Goal: Use online tool/utility

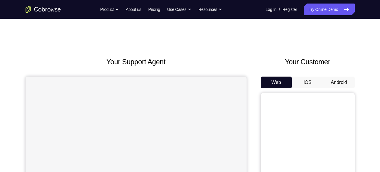
click at [336, 82] on button "Android" at bounding box center [338, 82] width 31 height 12
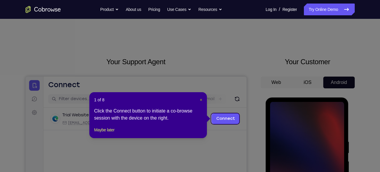
click at [201, 101] on span "×" at bounding box center [201, 99] width 2 height 5
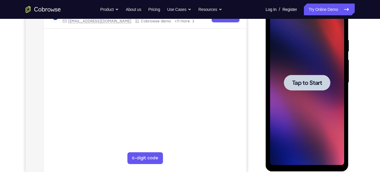
scroll to position [102, 0]
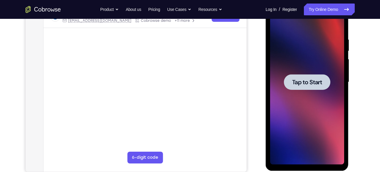
click at [305, 88] on div at bounding box center [307, 82] width 46 height 16
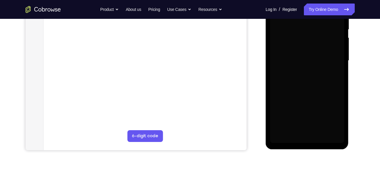
scroll to position [124, 0]
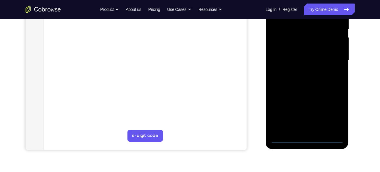
click at [309, 140] on div at bounding box center [307, 60] width 74 height 165
click at [334, 111] on div at bounding box center [307, 60] width 74 height 165
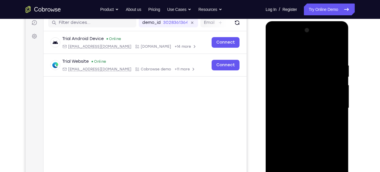
scroll to position [76, 0]
click at [279, 39] on div at bounding box center [307, 108] width 74 height 165
click at [332, 104] on div at bounding box center [307, 108] width 74 height 165
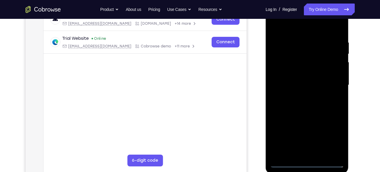
click at [302, 95] on div at bounding box center [307, 85] width 74 height 165
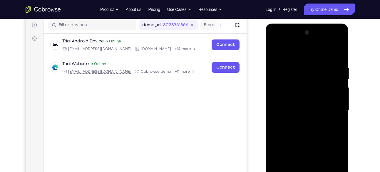
scroll to position [91, 0]
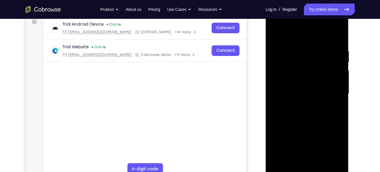
click at [298, 88] on div at bounding box center [307, 93] width 74 height 165
click at [299, 82] on div at bounding box center [307, 93] width 74 height 165
click at [292, 92] on div at bounding box center [307, 93] width 74 height 165
click at [324, 114] on div at bounding box center [307, 93] width 74 height 165
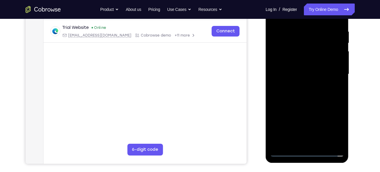
scroll to position [110, 0]
click at [315, 91] on div at bounding box center [307, 73] width 74 height 165
click at [330, 98] on div at bounding box center [307, 73] width 74 height 165
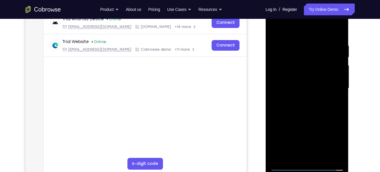
scroll to position [95, 0]
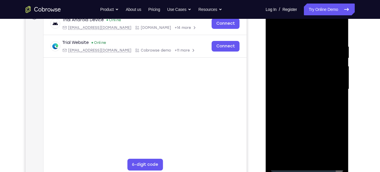
click at [317, 108] on div at bounding box center [307, 89] width 74 height 165
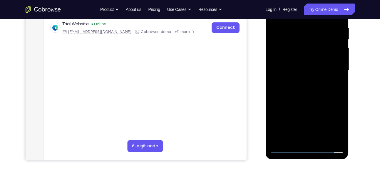
scroll to position [90, 0]
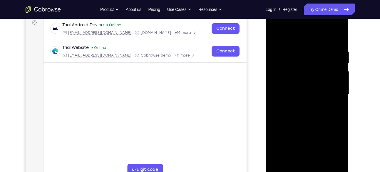
drag, startPoint x: 295, startPoint y: 40, endPoint x: 296, endPoint y: 30, distance: 10.0
click at [296, 30] on div at bounding box center [307, 94] width 74 height 165
click at [317, 113] on div at bounding box center [307, 94] width 74 height 165
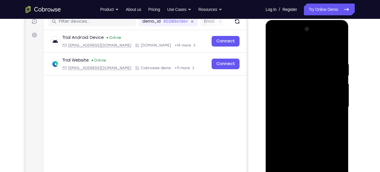
scroll to position [76, 0]
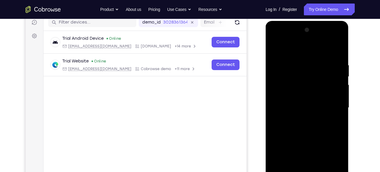
click at [309, 39] on div at bounding box center [307, 107] width 74 height 165
click at [291, 118] on div at bounding box center [307, 107] width 74 height 165
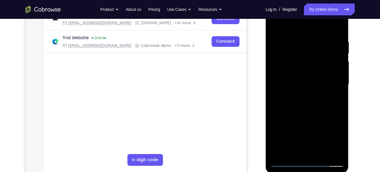
scroll to position [101, 0]
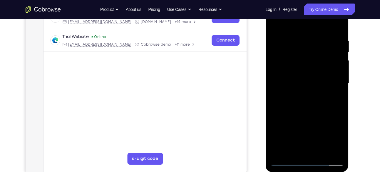
click at [309, 111] on div at bounding box center [307, 83] width 74 height 165
click at [339, 23] on div at bounding box center [307, 83] width 74 height 165
click at [300, 56] on div at bounding box center [307, 83] width 74 height 165
click at [319, 61] on div at bounding box center [307, 83] width 74 height 165
click at [275, 24] on div at bounding box center [307, 83] width 74 height 165
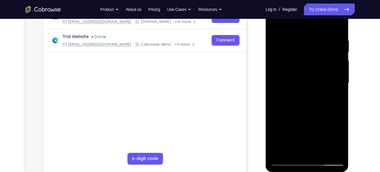
click at [310, 32] on div at bounding box center [307, 83] width 74 height 165
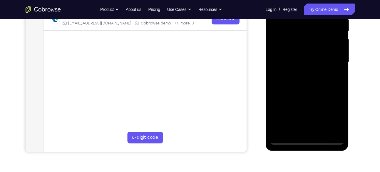
scroll to position [123, 0]
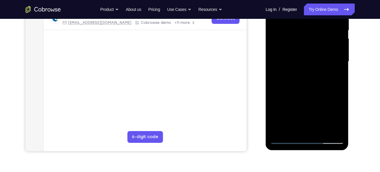
click at [306, 100] on div at bounding box center [307, 61] width 74 height 165
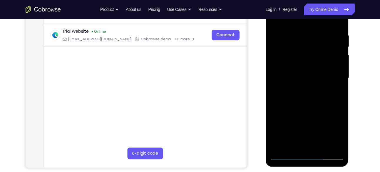
scroll to position [104, 0]
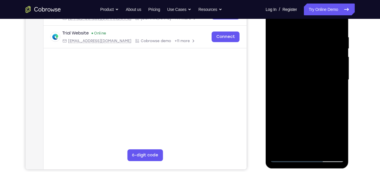
click at [317, 41] on div at bounding box center [307, 79] width 74 height 165
click at [276, 20] on div at bounding box center [307, 79] width 74 height 165
click at [276, 21] on div at bounding box center [307, 79] width 74 height 165
drag, startPoint x: 327, startPoint y: 98, endPoint x: 323, endPoint y: 72, distance: 25.8
click at [323, 72] on div at bounding box center [307, 79] width 74 height 165
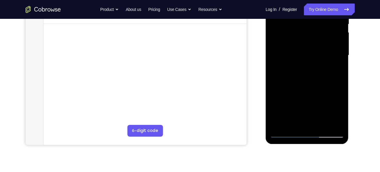
scroll to position [129, 0]
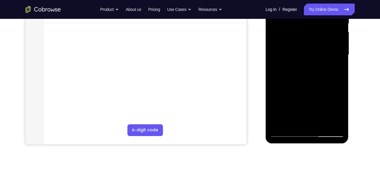
click at [322, 124] on div at bounding box center [307, 54] width 74 height 165
click at [315, 85] on div at bounding box center [307, 54] width 74 height 165
click at [310, 74] on div at bounding box center [307, 54] width 74 height 165
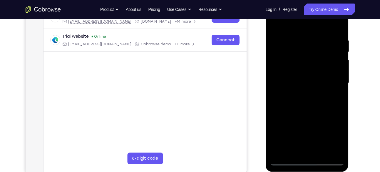
scroll to position [96, 0]
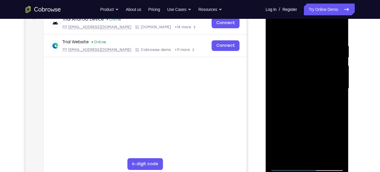
click at [275, 33] on div at bounding box center [307, 88] width 74 height 165
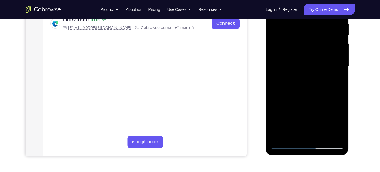
scroll to position [124, 0]
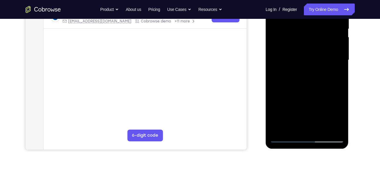
drag, startPoint x: 318, startPoint y: 108, endPoint x: 315, endPoint y: 58, distance: 50.4
click at [315, 58] on div at bounding box center [307, 60] width 74 height 165
drag, startPoint x: 314, startPoint y: 94, endPoint x: 311, endPoint y: 40, distance: 53.9
click at [311, 40] on div at bounding box center [307, 60] width 74 height 165
drag, startPoint x: 317, startPoint y: 118, endPoint x: 305, endPoint y: 60, distance: 58.9
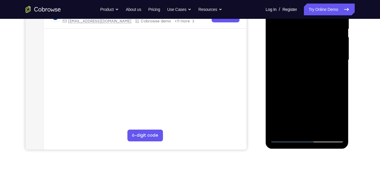
click at [305, 60] on div at bounding box center [307, 60] width 74 height 165
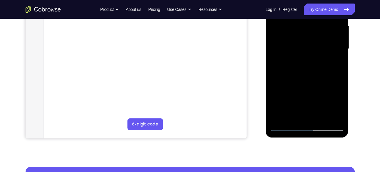
scroll to position [138, 0]
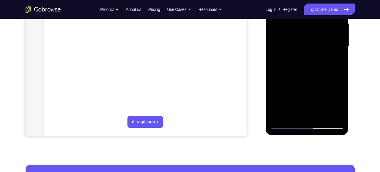
drag, startPoint x: 308, startPoint y: 102, endPoint x: 307, endPoint y: 51, distance: 50.6
click at [307, 51] on div at bounding box center [307, 46] width 74 height 165
drag, startPoint x: 315, startPoint y: 94, endPoint x: 307, endPoint y: 45, distance: 49.6
click at [307, 45] on div at bounding box center [307, 46] width 74 height 165
drag, startPoint x: 310, startPoint y: 94, endPoint x: 305, endPoint y: 31, distance: 63.7
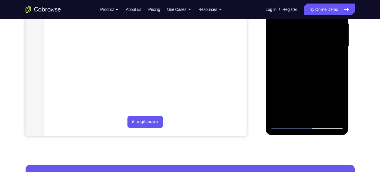
click at [305, 31] on div at bounding box center [307, 46] width 74 height 165
drag, startPoint x: 331, startPoint y: 80, endPoint x: 325, endPoint y: 39, distance: 41.6
click at [325, 39] on div at bounding box center [307, 46] width 74 height 165
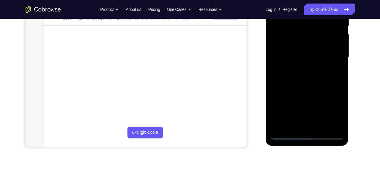
drag, startPoint x: 317, startPoint y: 103, endPoint x: 311, endPoint y: 66, distance: 38.1
click at [311, 66] on div at bounding box center [307, 57] width 74 height 165
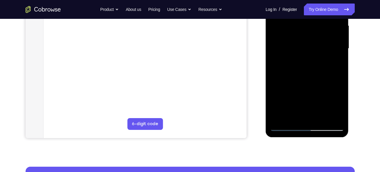
drag, startPoint x: 317, startPoint y: 103, endPoint x: 312, endPoint y: 66, distance: 38.0
click at [312, 66] on div at bounding box center [307, 48] width 74 height 165
click at [341, 38] on div at bounding box center [307, 48] width 74 height 165
click at [341, 34] on div at bounding box center [307, 48] width 74 height 165
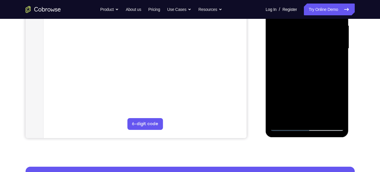
click at [341, 34] on div at bounding box center [307, 48] width 74 height 165
drag, startPoint x: 327, startPoint y: 73, endPoint x: 322, endPoint y: 38, distance: 35.4
click at [322, 38] on div at bounding box center [307, 48] width 74 height 165
drag, startPoint x: 303, startPoint y: 85, endPoint x: 302, endPoint y: 40, distance: 45.0
click at [302, 40] on div at bounding box center [307, 48] width 74 height 165
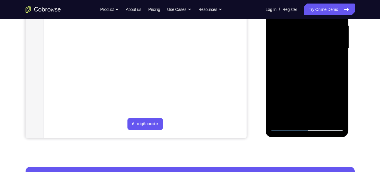
drag, startPoint x: 307, startPoint y: 95, endPoint x: 304, endPoint y: 58, distance: 36.6
click at [304, 58] on div at bounding box center [307, 48] width 74 height 165
drag, startPoint x: 313, startPoint y: 96, endPoint x: 311, endPoint y: 43, distance: 53.0
click at [311, 43] on div at bounding box center [307, 48] width 74 height 165
drag, startPoint x: 317, startPoint y: 101, endPoint x: 312, endPoint y: 53, distance: 48.7
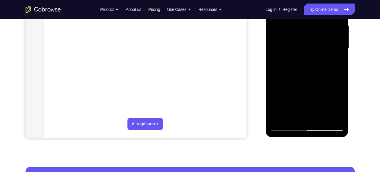
click at [312, 53] on div at bounding box center [307, 48] width 74 height 165
drag, startPoint x: 309, startPoint y: 103, endPoint x: 304, endPoint y: 66, distance: 37.6
click at [304, 66] on div at bounding box center [307, 48] width 74 height 165
drag, startPoint x: 304, startPoint y: 102, endPoint x: 300, endPoint y: 60, distance: 42.8
click at [300, 60] on div at bounding box center [307, 48] width 74 height 165
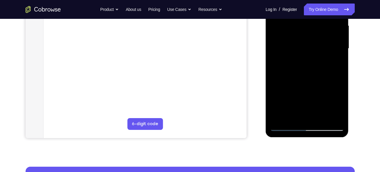
drag, startPoint x: 294, startPoint y: 100, endPoint x: 295, endPoint y: 35, distance: 64.4
click at [295, 35] on div at bounding box center [307, 48] width 74 height 165
drag, startPoint x: 300, startPoint y: 108, endPoint x: 299, endPoint y: 42, distance: 66.7
click at [299, 42] on div at bounding box center [307, 48] width 74 height 165
drag, startPoint x: 307, startPoint y: 103, endPoint x: 301, endPoint y: 41, distance: 61.7
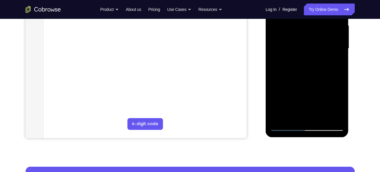
click at [301, 41] on div at bounding box center [307, 48] width 74 height 165
drag, startPoint x: 304, startPoint y: 91, endPoint x: 297, endPoint y: 31, distance: 60.4
click at [297, 31] on div at bounding box center [307, 48] width 74 height 165
drag, startPoint x: 300, startPoint y: 99, endPoint x: 298, endPoint y: 38, distance: 61.2
click at [298, 38] on div at bounding box center [307, 48] width 74 height 165
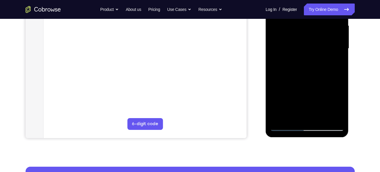
drag, startPoint x: 306, startPoint y: 103, endPoint x: 301, endPoint y: 48, distance: 55.5
click at [301, 48] on div at bounding box center [307, 48] width 74 height 165
drag, startPoint x: 302, startPoint y: 101, endPoint x: 300, endPoint y: 32, distance: 69.1
click at [300, 32] on div at bounding box center [307, 48] width 74 height 165
drag, startPoint x: 308, startPoint y: 96, endPoint x: 300, endPoint y: 58, distance: 39.0
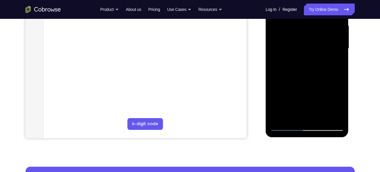
click at [300, 58] on div at bounding box center [307, 48] width 74 height 165
click at [281, 119] on div at bounding box center [307, 48] width 74 height 165
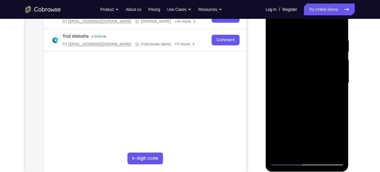
scroll to position [97, 0]
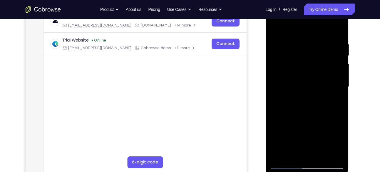
click at [297, 43] on div at bounding box center [307, 86] width 74 height 165
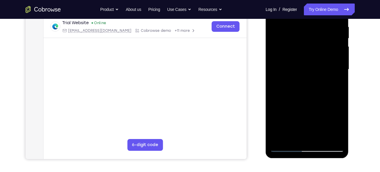
scroll to position [118, 0]
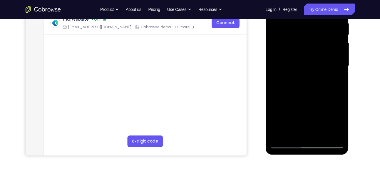
click at [333, 71] on div at bounding box center [307, 66] width 74 height 165
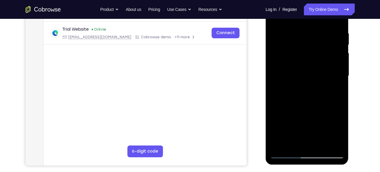
scroll to position [106, 0]
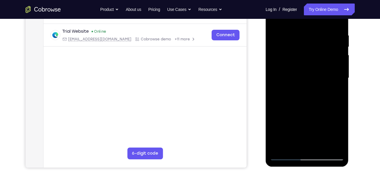
click at [341, 65] on div at bounding box center [307, 78] width 74 height 165
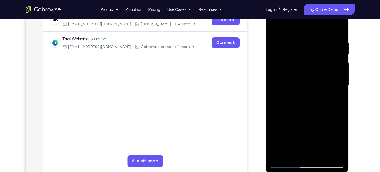
scroll to position [98, 0]
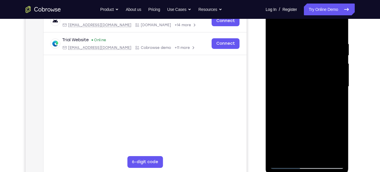
click at [341, 68] on div at bounding box center [307, 86] width 74 height 165
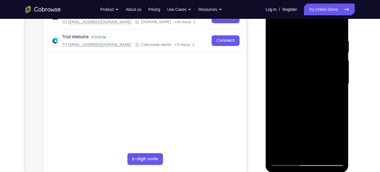
click at [341, 64] on div at bounding box center [307, 83] width 74 height 165
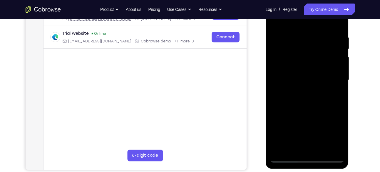
scroll to position [99, 0]
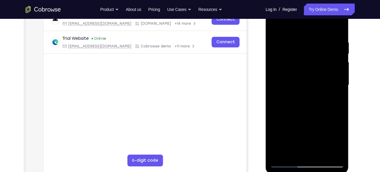
drag, startPoint x: 341, startPoint y: 70, endPoint x: 324, endPoint y: 71, distance: 17.6
click at [324, 71] on div at bounding box center [307, 85] width 74 height 165
drag, startPoint x: 341, startPoint y: 65, endPoint x: 318, endPoint y: 63, distance: 23.0
click at [318, 63] on div at bounding box center [307, 85] width 74 height 165
drag, startPoint x: 329, startPoint y: 63, endPoint x: 307, endPoint y: 64, distance: 22.3
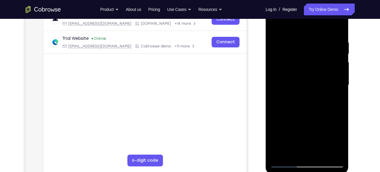
click at [307, 64] on div at bounding box center [307, 85] width 74 height 165
drag, startPoint x: 321, startPoint y: 62, endPoint x: 300, endPoint y: 65, distance: 21.6
click at [300, 65] on div at bounding box center [307, 85] width 74 height 165
drag, startPoint x: 338, startPoint y: 66, endPoint x: 312, endPoint y: 67, distance: 26.2
click at [312, 67] on div at bounding box center [307, 85] width 74 height 165
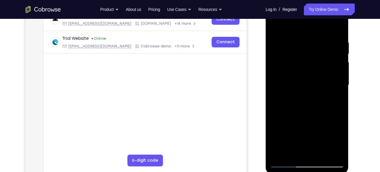
drag, startPoint x: 296, startPoint y: 81, endPoint x: 320, endPoint y: 81, distance: 24.4
click at [320, 81] on div at bounding box center [307, 85] width 74 height 165
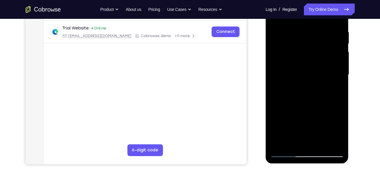
drag, startPoint x: 327, startPoint y: 70, endPoint x: 312, endPoint y: 78, distance: 17.7
click at [312, 78] on div at bounding box center [307, 74] width 74 height 165
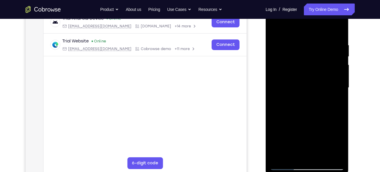
scroll to position [96, 0]
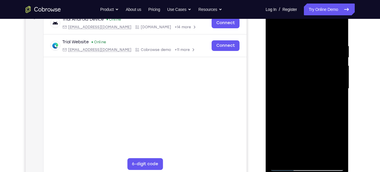
click at [336, 77] on div at bounding box center [307, 88] width 74 height 165
click at [336, 69] on div at bounding box center [307, 88] width 74 height 165
click at [338, 72] on div at bounding box center [307, 88] width 74 height 165
drag, startPoint x: 338, startPoint y: 82, endPoint x: 314, endPoint y: 79, distance: 24.0
click at [314, 79] on div at bounding box center [307, 88] width 74 height 165
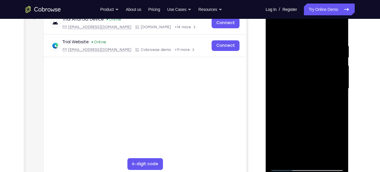
drag, startPoint x: 334, startPoint y: 75, endPoint x: 320, endPoint y: 82, distance: 16.3
click at [320, 82] on div at bounding box center [307, 88] width 74 height 165
click at [332, 71] on div at bounding box center [307, 88] width 74 height 165
click at [337, 72] on div at bounding box center [307, 88] width 74 height 165
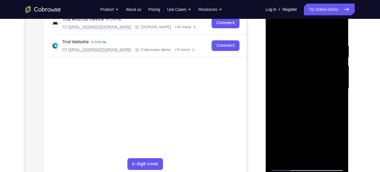
drag, startPoint x: 337, startPoint y: 65, endPoint x: 312, endPoint y: 67, distance: 24.5
click at [312, 67] on div at bounding box center [307, 88] width 74 height 165
drag, startPoint x: 330, startPoint y: 64, endPoint x: 283, endPoint y: 76, distance: 48.8
click at [283, 76] on div at bounding box center [307, 88] width 74 height 165
click at [334, 59] on div at bounding box center [307, 88] width 74 height 165
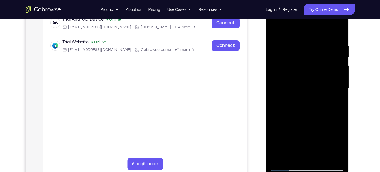
click at [334, 59] on div at bounding box center [307, 88] width 74 height 165
click at [336, 72] on div at bounding box center [307, 88] width 74 height 165
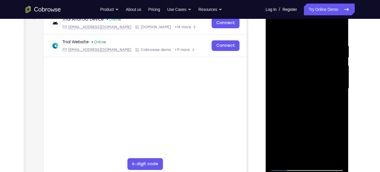
click at [336, 72] on div at bounding box center [307, 88] width 74 height 165
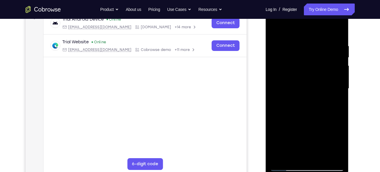
click at [336, 72] on div at bounding box center [307, 88] width 74 height 165
drag, startPoint x: 336, startPoint y: 72, endPoint x: 302, endPoint y: 78, distance: 34.0
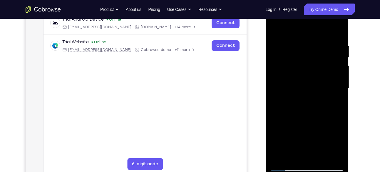
click at [302, 78] on div at bounding box center [307, 88] width 74 height 165
drag, startPoint x: 340, startPoint y: 77, endPoint x: 322, endPoint y: 83, distance: 19.3
click at [322, 83] on div at bounding box center [307, 88] width 74 height 165
drag, startPoint x: 334, startPoint y: 71, endPoint x: 316, endPoint y: 73, distance: 18.0
click at [316, 73] on div at bounding box center [307, 88] width 74 height 165
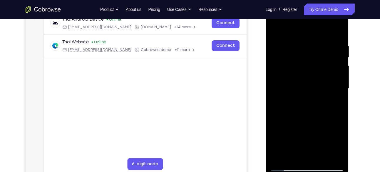
drag, startPoint x: 286, startPoint y: 100, endPoint x: 325, endPoint y: 102, distance: 39.4
click at [325, 102] on div at bounding box center [307, 88] width 74 height 165
click at [340, 95] on div at bounding box center [307, 88] width 74 height 165
drag, startPoint x: 334, startPoint y: 76, endPoint x: 317, endPoint y: 82, distance: 18.8
click at [317, 82] on div at bounding box center [307, 88] width 74 height 165
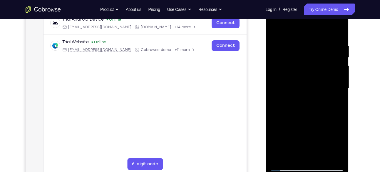
drag, startPoint x: 287, startPoint y: 95, endPoint x: 327, endPoint y: 97, distance: 39.4
click at [327, 97] on div at bounding box center [307, 88] width 74 height 165
click at [336, 84] on div at bounding box center [307, 88] width 74 height 165
click at [336, 66] on div at bounding box center [307, 88] width 74 height 165
drag, startPoint x: 335, startPoint y: 67, endPoint x: 320, endPoint y: 75, distance: 17.1
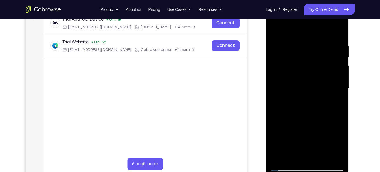
click at [320, 75] on div at bounding box center [307, 88] width 74 height 165
drag, startPoint x: 330, startPoint y: 66, endPoint x: 308, endPoint y: 68, distance: 22.4
click at [308, 68] on div at bounding box center [307, 88] width 74 height 165
drag, startPoint x: 333, startPoint y: 84, endPoint x: 313, endPoint y: 84, distance: 20.0
click at [313, 84] on div at bounding box center [307, 88] width 74 height 165
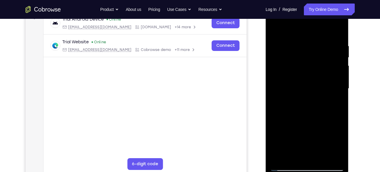
drag, startPoint x: 327, startPoint y: 82, endPoint x: 308, endPoint y: 81, distance: 18.6
click at [308, 81] on div at bounding box center [307, 88] width 74 height 165
click at [336, 82] on div at bounding box center [307, 88] width 74 height 165
click at [336, 73] on div at bounding box center [307, 88] width 74 height 165
click at [336, 81] on div at bounding box center [307, 88] width 74 height 165
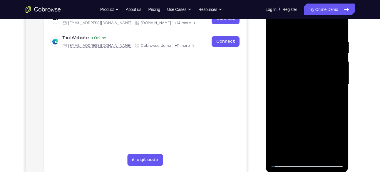
scroll to position [91, 0]
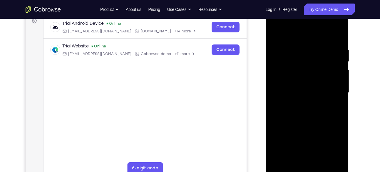
click at [336, 81] on div at bounding box center [307, 92] width 74 height 165
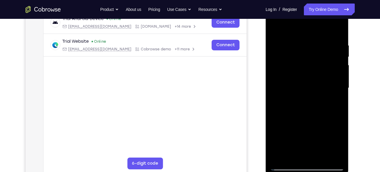
drag, startPoint x: 336, startPoint y: 80, endPoint x: 317, endPoint y: 87, distance: 20.2
click at [317, 87] on div at bounding box center [307, 88] width 74 height 165
drag, startPoint x: 333, startPoint y: 75, endPoint x: 314, endPoint y: 82, distance: 20.4
click at [314, 82] on div at bounding box center [307, 88] width 74 height 165
drag, startPoint x: 291, startPoint y: 115, endPoint x: 320, endPoint y: 118, distance: 29.0
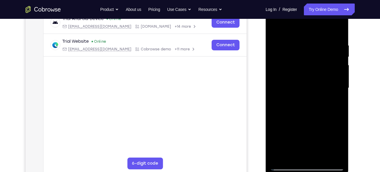
click at [320, 118] on div at bounding box center [307, 88] width 74 height 165
drag, startPoint x: 330, startPoint y: 81, endPoint x: 307, endPoint y: 88, distance: 24.5
click at [307, 88] on div at bounding box center [307, 88] width 74 height 165
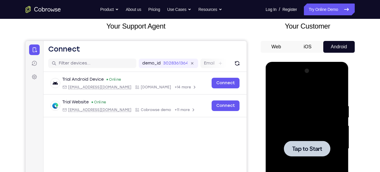
scroll to position [85, 0]
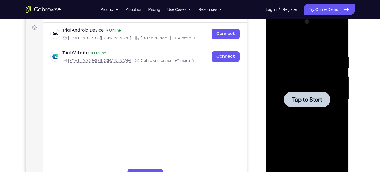
click at [312, 110] on div at bounding box center [307, 99] width 74 height 165
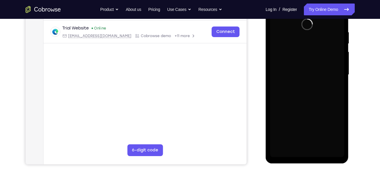
scroll to position [109, 0]
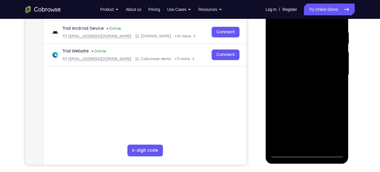
click at [306, 153] on div at bounding box center [307, 75] width 74 height 165
click at [333, 123] on div at bounding box center [307, 75] width 74 height 165
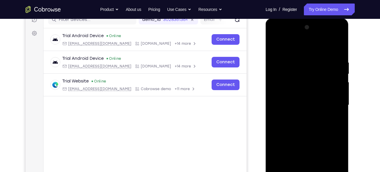
scroll to position [78, 0]
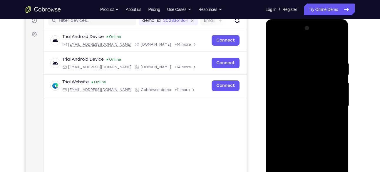
click at [280, 36] on div at bounding box center [307, 106] width 74 height 165
click at [335, 101] on div at bounding box center [307, 106] width 74 height 165
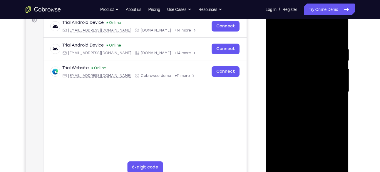
scroll to position [112, 0]
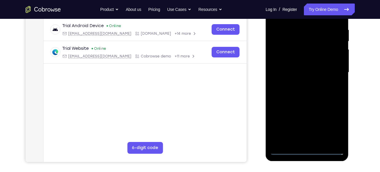
click at [302, 83] on div at bounding box center [307, 72] width 74 height 165
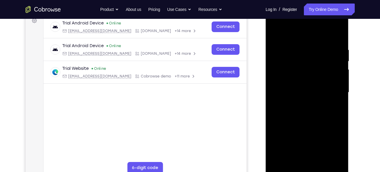
click at [305, 86] on div at bounding box center [307, 92] width 74 height 165
click at [294, 81] on div at bounding box center [307, 92] width 74 height 165
click at [281, 93] on div at bounding box center [307, 92] width 74 height 165
click at [303, 109] on div at bounding box center [307, 92] width 74 height 165
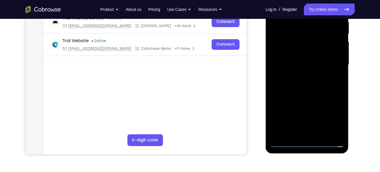
scroll to position [120, 0]
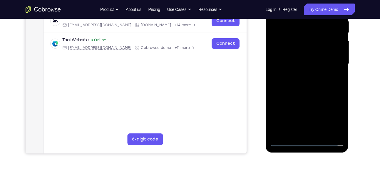
click at [304, 82] on div at bounding box center [307, 63] width 74 height 165
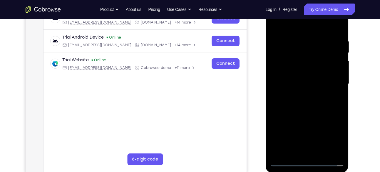
click at [328, 104] on div at bounding box center [307, 83] width 74 height 165
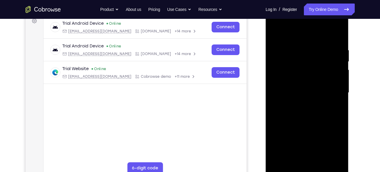
scroll to position [106, 0]
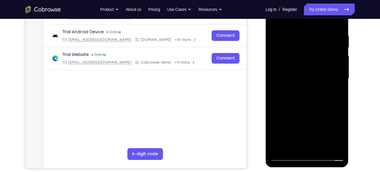
click at [304, 107] on div at bounding box center [307, 78] width 74 height 165
click at [293, 146] on div at bounding box center [307, 78] width 74 height 165
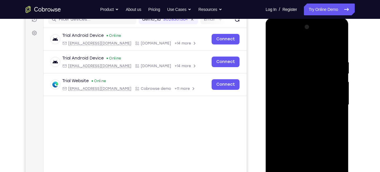
scroll to position [79, 0]
click at [291, 45] on div at bounding box center [307, 105] width 74 height 165
click at [303, 62] on div at bounding box center [307, 105] width 74 height 165
click at [274, 45] on div at bounding box center [307, 105] width 74 height 165
click at [294, 83] on div at bounding box center [307, 105] width 74 height 165
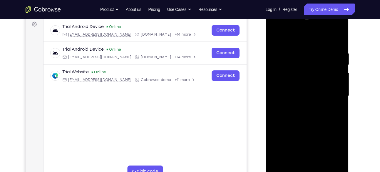
scroll to position [101, 0]
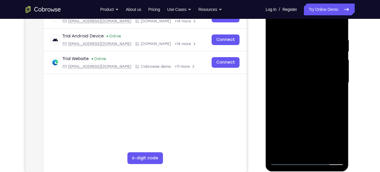
click at [279, 151] on div at bounding box center [307, 82] width 74 height 165
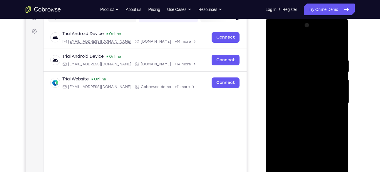
click at [303, 56] on div at bounding box center [307, 103] width 74 height 165
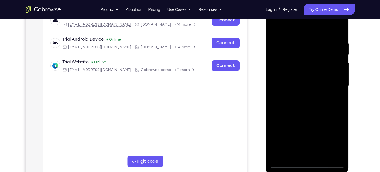
scroll to position [99, 0]
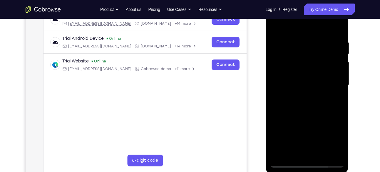
click at [336, 77] on div at bounding box center [307, 85] width 74 height 165
click at [336, 74] on div at bounding box center [307, 85] width 74 height 165
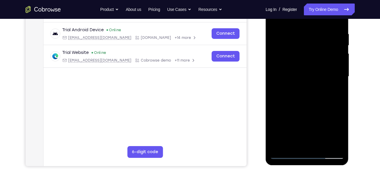
click at [336, 74] on div at bounding box center [307, 76] width 74 height 165
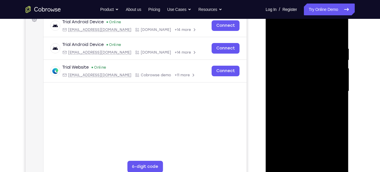
drag, startPoint x: 281, startPoint y: 95, endPoint x: 305, endPoint y: 98, distance: 24.3
click at [305, 98] on div at bounding box center [307, 91] width 74 height 165
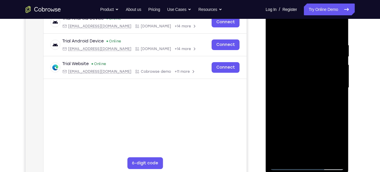
scroll to position [98, 0]
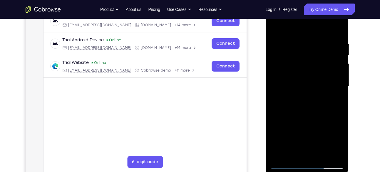
drag, startPoint x: 334, startPoint y: 64, endPoint x: 306, endPoint y: 70, distance: 28.5
click at [306, 70] on div at bounding box center [307, 86] width 74 height 165
drag, startPoint x: 337, startPoint y: 66, endPoint x: 324, endPoint y: 69, distance: 13.4
click at [324, 69] on div at bounding box center [307, 86] width 74 height 165
drag, startPoint x: 328, startPoint y: 61, endPoint x: 312, endPoint y: 65, distance: 16.3
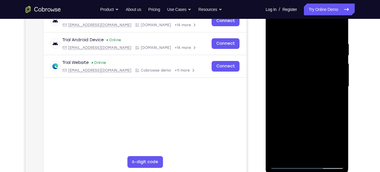
click at [312, 65] on div at bounding box center [307, 86] width 74 height 165
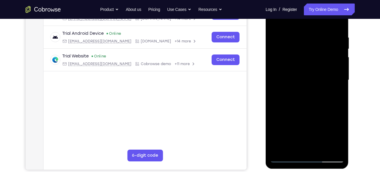
scroll to position [97, 0]
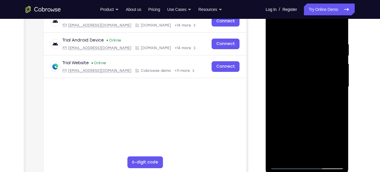
drag, startPoint x: 333, startPoint y: 72, endPoint x: 322, endPoint y: 59, distance: 16.9
click at [322, 59] on div at bounding box center [307, 86] width 74 height 165
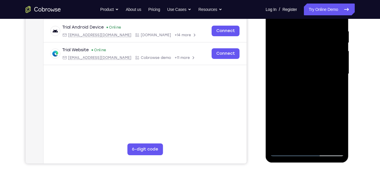
scroll to position [103, 0]
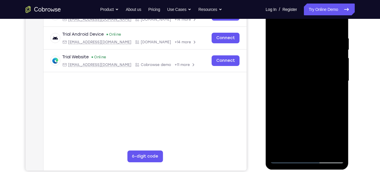
click at [341, 56] on div at bounding box center [307, 81] width 74 height 165
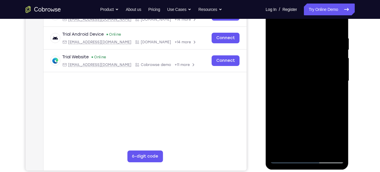
click at [341, 56] on div at bounding box center [307, 81] width 74 height 165
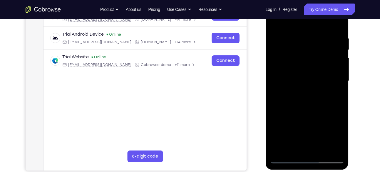
click at [341, 56] on div at bounding box center [307, 81] width 74 height 165
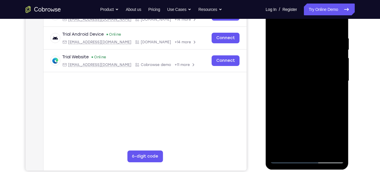
click at [341, 56] on div at bounding box center [307, 81] width 74 height 165
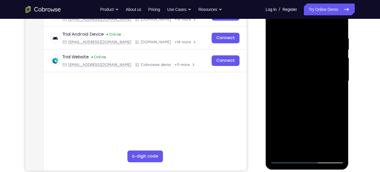
click at [341, 56] on div at bounding box center [307, 81] width 74 height 165
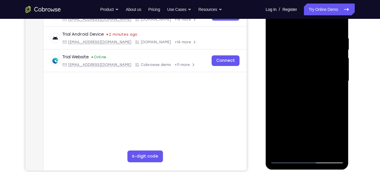
click at [341, 56] on div at bounding box center [307, 81] width 74 height 165
click at [339, 81] on div at bounding box center [307, 81] width 74 height 165
click at [337, 76] on div at bounding box center [307, 81] width 74 height 165
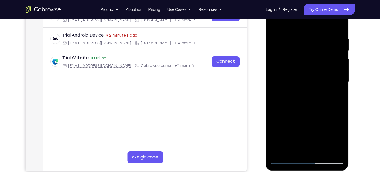
scroll to position [98, 0]
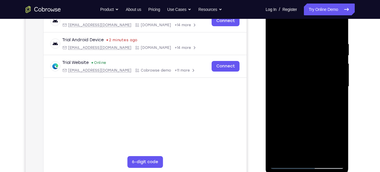
drag, startPoint x: 337, startPoint y: 81, endPoint x: 317, endPoint y: 79, distance: 20.1
click at [317, 79] on div at bounding box center [307, 86] width 74 height 165
drag, startPoint x: 330, startPoint y: 70, endPoint x: 312, endPoint y: 72, distance: 18.6
click at [312, 72] on div at bounding box center [307, 86] width 74 height 165
drag, startPoint x: 332, startPoint y: 58, endPoint x: 320, endPoint y: 62, distance: 12.9
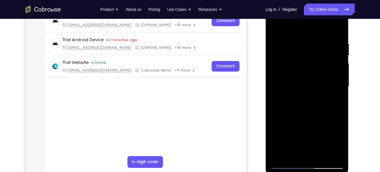
click at [320, 62] on div at bounding box center [307, 86] width 74 height 165
drag, startPoint x: 285, startPoint y: 91, endPoint x: 301, endPoint y: 91, distance: 16.5
click at [301, 91] on div at bounding box center [307, 86] width 74 height 165
click at [334, 66] on div at bounding box center [307, 86] width 74 height 165
click at [336, 78] on div at bounding box center [307, 86] width 74 height 165
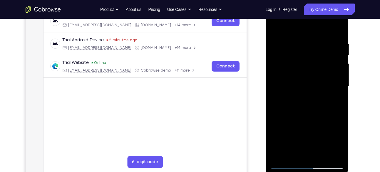
click at [336, 78] on div at bounding box center [307, 86] width 74 height 165
click at [336, 66] on div at bounding box center [307, 86] width 74 height 165
drag, startPoint x: 336, startPoint y: 66, endPoint x: 306, endPoint y: 73, distance: 31.2
click at [306, 73] on div at bounding box center [307, 86] width 74 height 165
drag, startPoint x: 334, startPoint y: 68, endPoint x: 322, endPoint y: 73, distance: 12.8
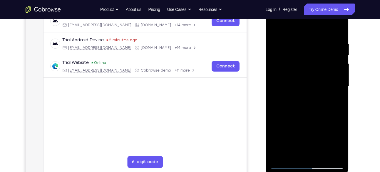
click at [322, 73] on div at bounding box center [307, 86] width 74 height 165
drag, startPoint x: 333, startPoint y: 82, endPoint x: 315, endPoint y: 85, distance: 18.0
click at [315, 85] on div at bounding box center [307, 86] width 74 height 165
drag, startPoint x: 331, startPoint y: 74, endPoint x: 317, endPoint y: 82, distance: 15.9
click at [317, 82] on div at bounding box center [307, 86] width 74 height 165
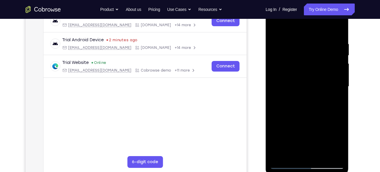
drag, startPoint x: 332, startPoint y: 62, endPoint x: 320, endPoint y: 68, distance: 14.1
click at [320, 68] on div at bounding box center [307, 86] width 74 height 165
drag, startPoint x: 330, startPoint y: 63, endPoint x: 319, endPoint y: 68, distance: 12.2
click at [319, 68] on div at bounding box center [307, 86] width 74 height 165
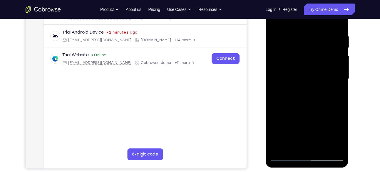
drag, startPoint x: 338, startPoint y: 63, endPoint x: 327, endPoint y: 75, distance: 15.8
click at [327, 75] on div at bounding box center [307, 78] width 74 height 165
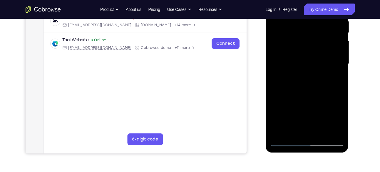
scroll to position [121, 0]
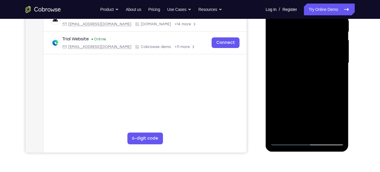
drag, startPoint x: 332, startPoint y: 63, endPoint x: 320, endPoint y: 70, distance: 14.3
click at [320, 70] on div at bounding box center [307, 63] width 74 height 165
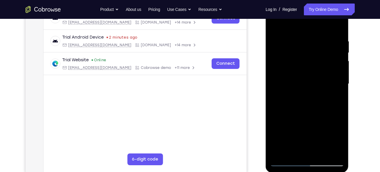
scroll to position [100, 0]
drag, startPoint x: 326, startPoint y: 63, endPoint x: 312, endPoint y: 69, distance: 15.0
click at [312, 69] on div at bounding box center [307, 84] width 74 height 165
drag, startPoint x: 333, startPoint y: 61, endPoint x: 313, endPoint y: 63, distance: 19.9
click at [313, 63] on div at bounding box center [307, 84] width 74 height 165
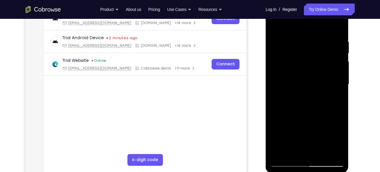
drag, startPoint x: 330, startPoint y: 59, endPoint x: 312, endPoint y: 62, distance: 18.7
click at [312, 62] on div at bounding box center [307, 84] width 74 height 165
drag, startPoint x: 334, startPoint y: 58, endPoint x: 320, endPoint y: 61, distance: 15.1
click at [320, 61] on div at bounding box center [307, 84] width 74 height 165
drag, startPoint x: 335, startPoint y: 63, endPoint x: 327, endPoint y: 65, distance: 8.4
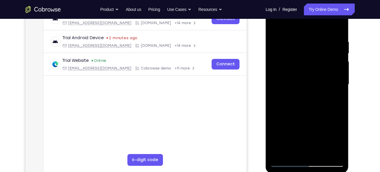
click at [327, 65] on div at bounding box center [307, 84] width 74 height 165
drag, startPoint x: 342, startPoint y: 69, endPoint x: 330, endPoint y: 76, distance: 13.7
click at [330, 76] on div at bounding box center [307, 84] width 74 height 165
drag, startPoint x: 330, startPoint y: 76, endPoint x: 305, endPoint y: 80, distance: 25.4
click at [305, 80] on div at bounding box center [307, 84] width 74 height 165
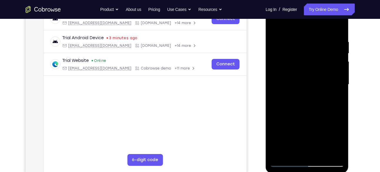
drag, startPoint x: 333, startPoint y: 70, endPoint x: 305, endPoint y: 79, distance: 28.7
click at [305, 79] on div at bounding box center [307, 84] width 74 height 165
drag, startPoint x: 328, startPoint y: 76, endPoint x: 301, endPoint y: 94, distance: 32.5
click at [301, 94] on div at bounding box center [307, 84] width 74 height 165
drag, startPoint x: 328, startPoint y: 95, endPoint x: 300, endPoint y: 103, distance: 29.0
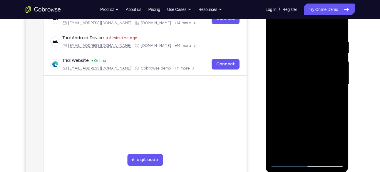
click at [300, 103] on div at bounding box center [307, 84] width 74 height 165
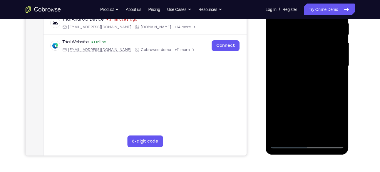
scroll to position [118, 0]
drag, startPoint x: 330, startPoint y: 81, endPoint x: 302, endPoint y: 96, distance: 32.1
click at [302, 96] on div at bounding box center [307, 65] width 74 height 165
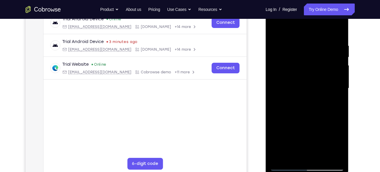
scroll to position [95, 0]
drag, startPoint x: 320, startPoint y: 78, endPoint x: 286, endPoint y: 88, distance: 35.6
click at [286, 88] on div at bounding box center [307, 88] width 74 height 165
drag, startPoint x: 322, startPoint y: 71, endPoint x: 308, endPoint y: 76, distance: 15.2
click at [308, 76] on div at bounding box center [307, 88] width 74 height 165
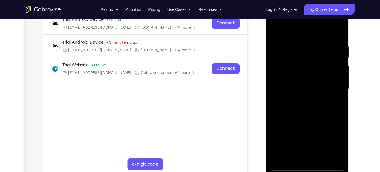
drag, startPoint x: 337, startPoint y: 62, endPoint x: 324, endPoint y: 65, distance: 13.0
click at [324, 65] on div at bounding box center [307, 88] width 74 height 165
drag, startPoint x: 332, startPoint y: 57, endPoint x: 317, endPoint y: 63, distance: 16.1
click at [317, 63] on div at bounding box center [307, 88] width 74 height 165
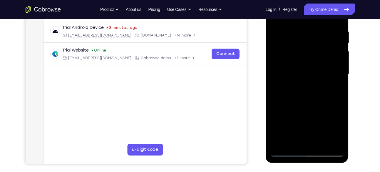
scroll to position [110, 0]
drag, startPoint x: 326, startPoint y: 52, endPoint x: 300, endPoint y: 61, distance: 27.1
click at [300, 61] on div at bounding box center [307, 73] width 74 height 165
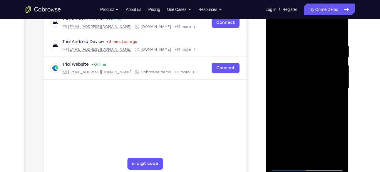
scroll to position [93, 0]
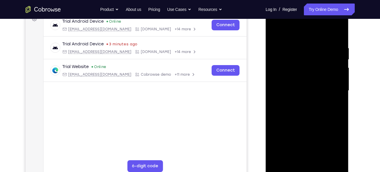
drag, startPoint x: 297, startPoint y: 82, endPoint x: 329, endPoint y: 75, distance: 32.2
click at [329, 75] on div at bounding box center [307, 90] width 74 height 165
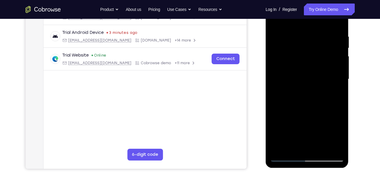
scroll to position [106, 0]
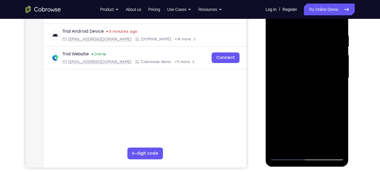
click at [341, 67] on div at bounding box center [307, 78] width 74 height 165
click at [338, 59] on div at bounding box center [307, 78] width 74 height 165
click at [276, 93] on div at bounding box center [307, 78] width 74 height 165
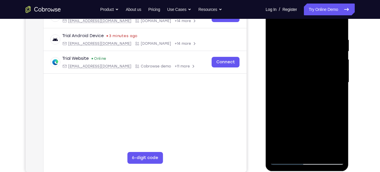
scroll to position [101, 0]
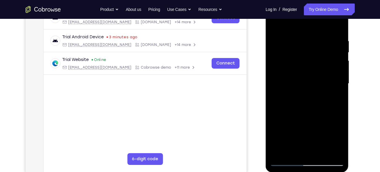
click at [337, 66] on div at bounding box center [307, 83] width 74 height 165
drag, startPoint x: 337, startPoint y: 64, endPoint x: 305, endPoint y: 74, distance: 34.2
click at [305, 74] on div at bounding box center [307, 83] width 74 height 165
drag
click at [292, 75] on div at bounding box center [307, 83] width 74 height 165
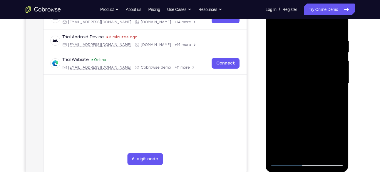
click at [291, 79] on div at bounding box center [307, 83] width 74 height 165
click at [294, 77] on div at bounding box center [307, 83] width 74 height 165
click at [305, 80] on div at bounding box center [307, 83] width 74 height 165
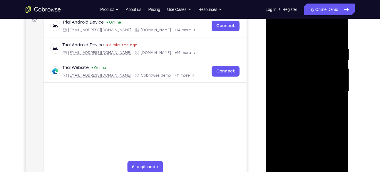
scroll to position [92, 0]
click at [312, 79] on div at bounding box center [307, 92] width 74 height 165
click at [298, 97] on div at bounding box center [307, 92] width 74 height 165
click at [295, 99] on div at bounding box center [307, 92] width 74 height 165
click at [302, 83] on div at bounding box center [307, 92] width 74 height 165
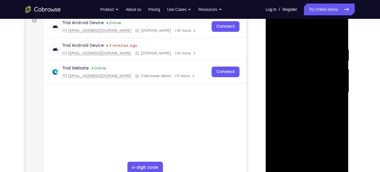
click at [308, 77] on div at bounding box center [307, 92] width 74 height 165
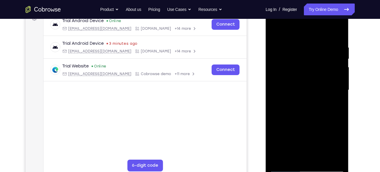
scroll to position [94, 0]
click at [313, 64] on div at bounding box center [307, 90] width 74 height 165
click at [320, 68] on div at bounding box center [307, 90] width 74 height 165
click at [301, 65] on div at bounding box center [307, 90] width 74 height 165
click at [310, 51] on div at bounding box center [307, 90] width 74 height 165
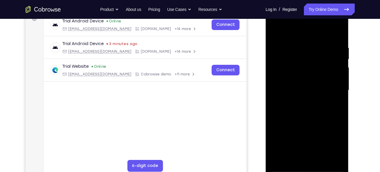
click at [318, 96] on div at bounding box center [307, 90] width 74 height 165
click at [337, 61] on div at bounding box center [307, 90] width 74 height 165
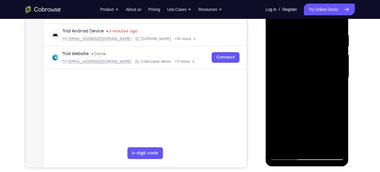
scroll to position [107, 0]
click at [318, 74] on div at bounding box center [307, 77] width 74 height 165
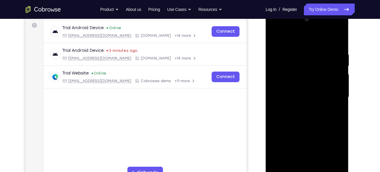
scroll to position [86, 0]
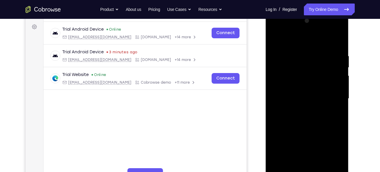
click at [310, 77] on div at bounding box center [307, 98] width 74 height 165
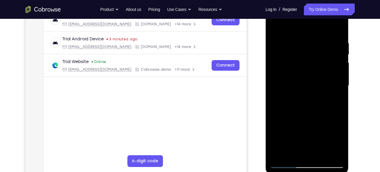
scroll to position [101, 0]
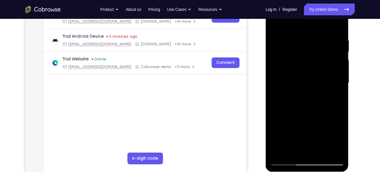
click at [317, 87] on div at bounding box center [307, 83] width 74 height 165
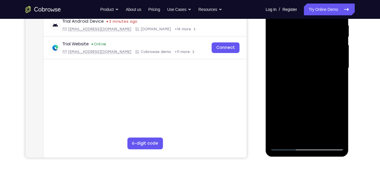
scroll to position [116, 0]
click at [301, 79] on div at bounding box center [307, 67] width 74 height 165
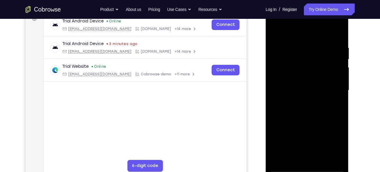
scroll to position [93, 0]
click at [300, 78] on div at bounding box center [307, 90] width 74 height 165
click at [322, 80] on div at bounding box center [307, 90] width 74 height 165
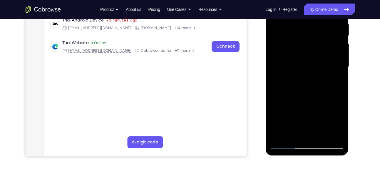
click at [307, 71] on div at bounding box center [307, 66] width 74 height 165
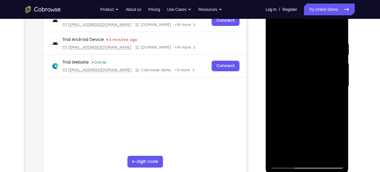
scroll to position [92, 0]
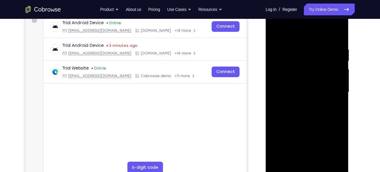
click at [298, 68] on div at bounding box center [307, 92] width 74 height 165
click at [308, 77] on div at bounding box center [307, 92] width 74 height 165
click at [310, 70] on div at bounding box center [307, 92] width 74 height 165
click at [310, 80] on div at bounding box center [307, 92] width 74 height 165
click at [311, 76] on div at bounding box center [307, 92] width 74 height 165
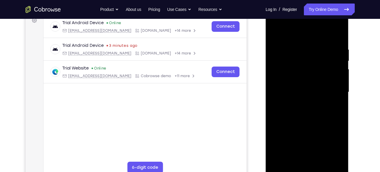
click at [304, 70] on div at bounding box center [307, 92] width 74 height 165
click at [316, 77] on div at bounding box center [307, 92] width 74 height 165
click at [314, 61] on div at bounding box center [307, 92] width 74 height 165
click at [317, 63] on div at bounding box center [307, 92] width 74 height 165
click at [310, 73] on div at bounding box center [307, 92] width 74 height 165
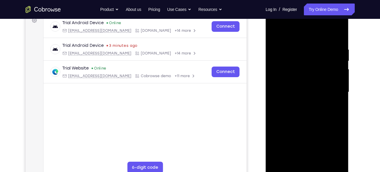
click at [297, 68] on div at bounding box center [307, 92] width 74 height 165
click at [337, 34] on div at bounding box center [307, 92] width 74 height 165
click at [318, 130] on div at bounding box center [307, 92] width 74 height 165
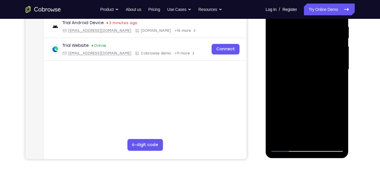
scroll to position [115, 0]
click at [299, 26] on div at bounding box center [307, 69] width 74 height 165
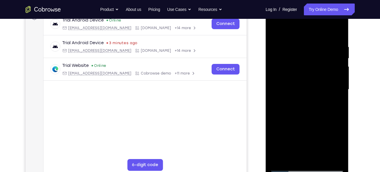
scroll to position [94, 0]
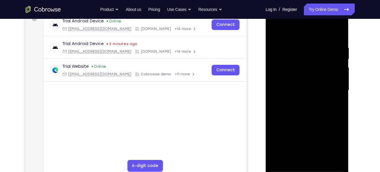
click at [340, 63] on div at bounding box center [307, 90] width 74 height 165
click at [337, 64] on div at bounding box center [307, 90] width 74 height 165
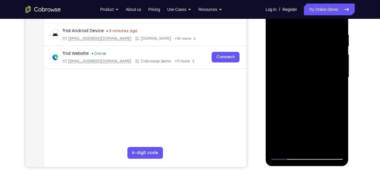
scroll to position [107, 0]
click at [339, 63] on div at bounding box center [307, 77] width 74 height 165
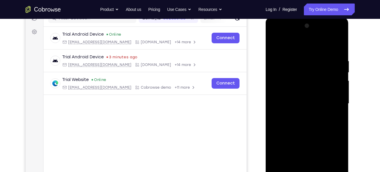
scroll to position [80, 0]
click at [339, 63] on div at bounding box center [307, 104] width 74 height 165
drag, startPoint x: 339, startPoint y: 77, endPoint x: 339, endPoint y: 63, distance: 13.8
click at [339, 63] on div at bounding box center [307, 104] width 74 height 165
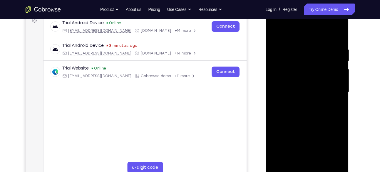
scroll to position [93, 0]
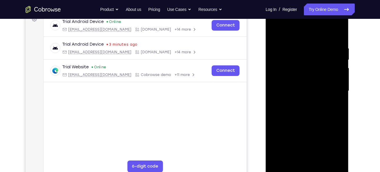
click at [340, 85] on div at bounding box center [307, 91] width 74 height 165
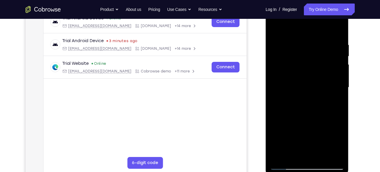
scroll to position [97, 0]
drag, startPoint x: 335, startPoint y: 71, endPoint x: 310, endPoint y: 77, distance: 26.5
click at [310, 77] on div at bounding box center [307, 87] width 74 height 165
drag, startPoint x: 332, startPoint y: 66, endPoint x: 305, endPoint y: 71, distance: 27.2
click at [305, 71] on div at bounding box center [307, 87] width 74 height 165
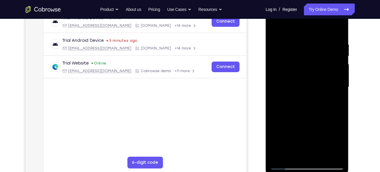
drag, startPoint x: 322, startPoint y: 71, endPoint x: 317, endPoint y: 71, distance: 5.0
click at [317, 71] on div at bounding box center [307, 87] width 74 height 165
drag, startPoint x: 330, startPoint y: 64, endPoint x: 311, endPoint y: 64, distance: 19.4
click at [311, 64] on div at bounding box center [307, 87] width 74 height 165
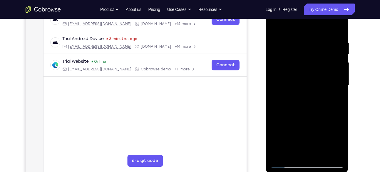
scroll to position [96, 0]
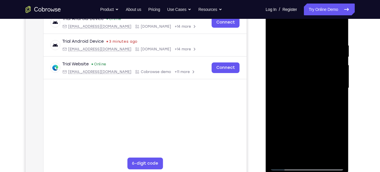
click at [333, 64] on div at bounding box center [307, 88] width 74 height 165
drag, startPoint x: 333, startPoint y: 79, endPoint x: 333, endPoint y: 64, distance: 15.0
click at [333, 64] on div at bounding box center [307, 88] width 74 height 165
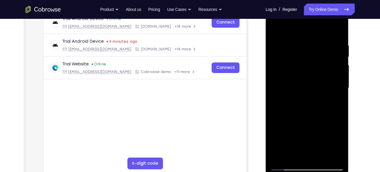
drag, startPoint x: 336, startPoint y: 84, endPoint x: 319, endPoint y: 86, distance: 16.8
click at [319, 86] on div at bounding box center [307, 88] width 74 height 165
drag, startPoint x: 327, startPoint y: 81, endPoint x: 308, endPoint y: 81, distance: 18.8
click at [308, 81] on div at bounding box center [307, 88] width 74 height 165
drag, startPoint x: 322, startPoint y: 78, endPoint x: 301, endPoint y: 82, distance: 21.0
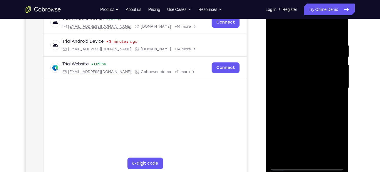
click at [301, 82] on div at bounding box center [307, 88] width 74 height 165
drag, startPoint x: 333, startPoint y: 68, endPoint x: 295, endPoint y: 76, distance: 38.3
click at [295, 76] on div at bounding box center [307, 88] width 74 height 165
drag, startPoint x: 332, startPoint y: 78, endPoint x: 315, endPoint y: 80, distance: 17.3
click at [315, 80] on div at bounding box center [307, 88] width 74 height 165
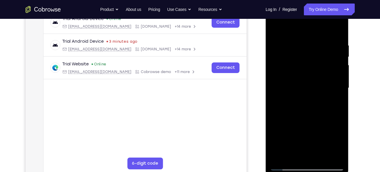
scroll to position [107, 0]
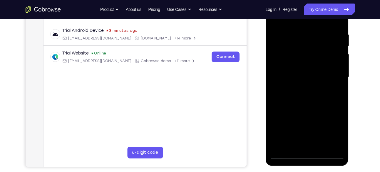
drag, startPoint x: 334, startPoint y: 83, endPoint x: 312, endPoint y: 93, distance: 24.7
click at [312, 93] on div at bounding box center [307, 77] width 74 height 165
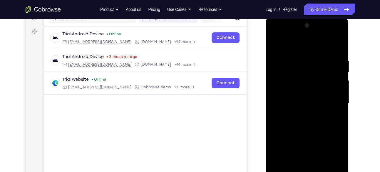
scroll to position [69, 0]
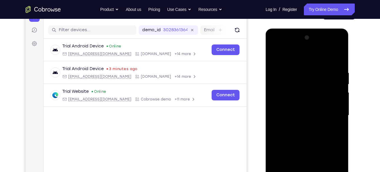
click at [337, 60] on div at bounding box center [307, 115] width 74 height 165
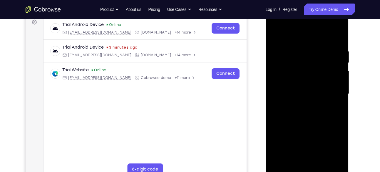
scroll to position [93, 0]
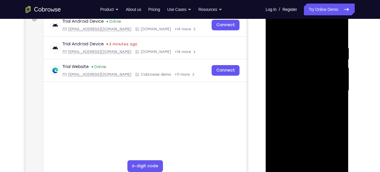
drag, startPoint x: 320, startPoint y: 73, endPoint x: 317, endPoint y: 122, distance: 49.2
click at [317, 122] on div at bounding box center [307, 90] width 74 height 165
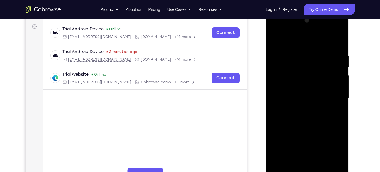
scroll to position [86, 0]
drag, startPoint x: 325, startPoint y: 123, endPoint x: 319, endPoint y: 59, distance: 64.6
click at [319, 59] on div at bounding box center [307, 98] width 74 height 165
drag, startPoint x: 319, startPoint y: 59, endPoint x: 324, endPoint y: 132, distance: 72.8
click at [324, 132] on div at bounding box center [307, 98] width 74 height 165
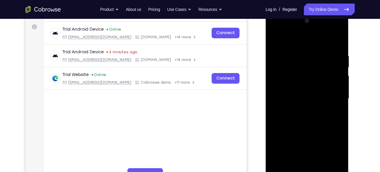
drag, startPoint x: 332, startPoint y: 60, endPoint x: 306, endPoint y: 67, distance: 27.5
click at [306, 67] on div at bounding box center [307, 98] width 74 height 165
drag, startPoint x: 337, startPoint y: 60, endPoint x: 350, endPoint y: 53, distance: 14.6
click at [349, 53] on html "Online web based iOS Simulators and Android Emulators. Run iPhone, iPad, Mobile…" at bounding box center [308, 100] width 84 height 176
click at [297, 51] on div at bounding box center [307, 98] width 74 height 165
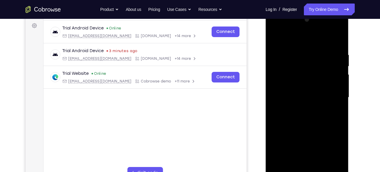
scroll to position [82, 0]
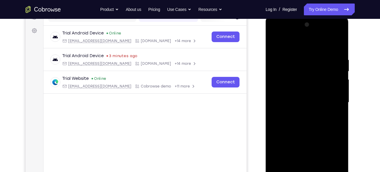
click at [295, 44] on div at bounding box center [307, 102] width 74 height 165
click at [274, 42] on div at bounding box center [307, 102] width 74 height 165
drag, startPoint x: 339, startPoint y: 87, endPoint x: 303, endPoint y: 97, distance: 37.3
click at [303, 97] on div at bounding box center [307, 102] width 74 height 165
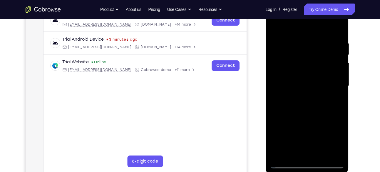
drag, startPoint x: 333, startPoint y: 97, endPoint x: 305, endPoint y: 104, distance: 28.2
click at [305, 104] on div at bounding box center [307, 86] width 74 height 165
drag, startPoint x: 329, startPoint y: 98, endPoint x: 318, endPoint y: 98, distance: 11.5
click at [318, 98] on div at bounding box center [307, 86] width 74 height 165
drag, startPoint x: 332, startPoint y: 85, endPoint x: 301, endPoint y: 90, distance: 31.2
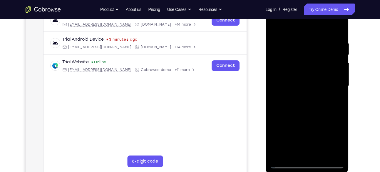
click at [301, 90] on div at bounding box center [307, 86] width 74 height 165
drag, startPoint x: 335, startPoint y: 68, endPoint x: 324, endPoint y: 73, distance: 12.7
click at [324, 73] on div at bounding box center [307, 86] width 74 height 165
drag, startPoint x: 327, startPoint y: 73, endPoint x: 299, endPoint y: 76, distance: 28.7
click at [299, 76] on div at bounding box center [307, 86] width 74 height 165
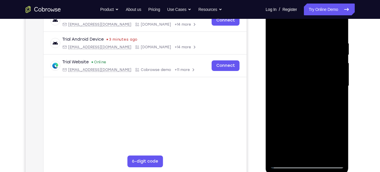
scroll to position [109, 0]
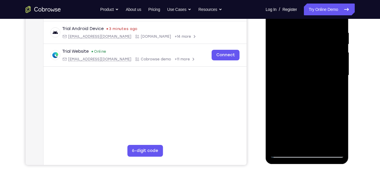
drag, startPoint x: 332, startPoint y: 73, endPoint x: 305, endPoint y: 80, distance: 27.6
click at [305, 80] on div at bounding box center [307, 75] width 74 height 165
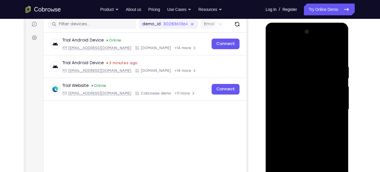
scroll to position [74, 0]
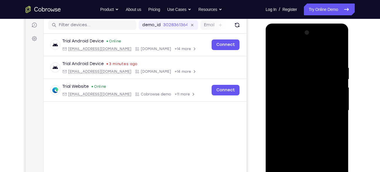
drag, startPoint x: 327, startPoint y: 69, endPoint x: 287, endPoint y: 73, distance: 40.2
click at [287, 73] on div at bounding box center [307, 110] width 74 height 165
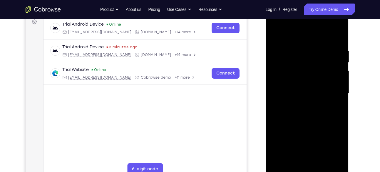
scroll to position [92, 0]
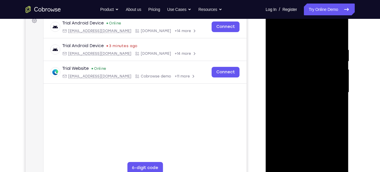
drag, startPoint x: 327, startPoint y: 81, endPoint x: 287, endPoint y: 109, distance: 49.1
click at [287, 109] on div at bounding box center [307, 92] width 74 height 165
drag, startPoint x: 330, startPoint y: 92, endPoint x: 305, endPoint y: 96, distance: 24.7
click at [305, 96] on div at bounding box center [307, 92] width 74 height 165
drag, startPoint x: 328, startPoint y: 91, endPoint x: 299, endPoint y: 92, distance: 29.2
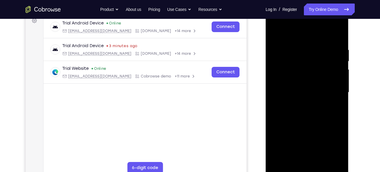
click at [299, 92] on div at bounding box center [307, 92] width 74 height 165
drag, startPoint x: 331, startPoint y: 64, endPoint x: 301, endPoint y: 69, distance: 30.1
click at [301, 69] on div at bounding box center [307, 92] width 74 height 165
drag, startPoint x: 334, startPoint y: 78, endPoint x: 314, endPoint y: 80, distance: 20.9
click at [314, 80] on div at bounding box center [307, 92] width 74 height 165
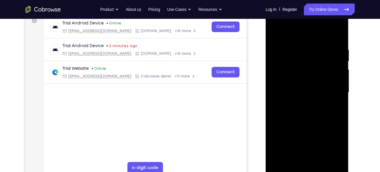
scroll to position [101, 0]
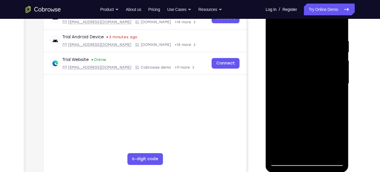
drag, startPoint x: 331, startPoint y: 74, endPoint x: 294, endPoint y: 84, distance: 38.1
click at [294, 84] on div at bounding box center [307, 83] width 74 height 165
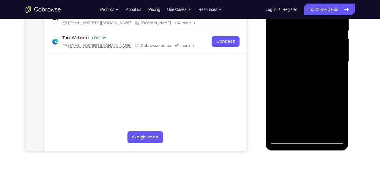
drag, startPoint x: 330, startPoint y: 76, endPoint x: 300, endPoint y: 85, distance: 31.3
click at [300, 85] on div at bounding box center [307, 61] width 74 height 165
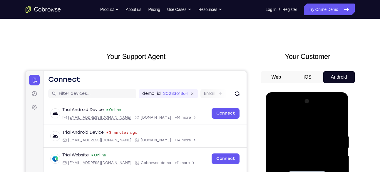
scroll to position [0, 0]
